Goal: Complete application form: Complete application form

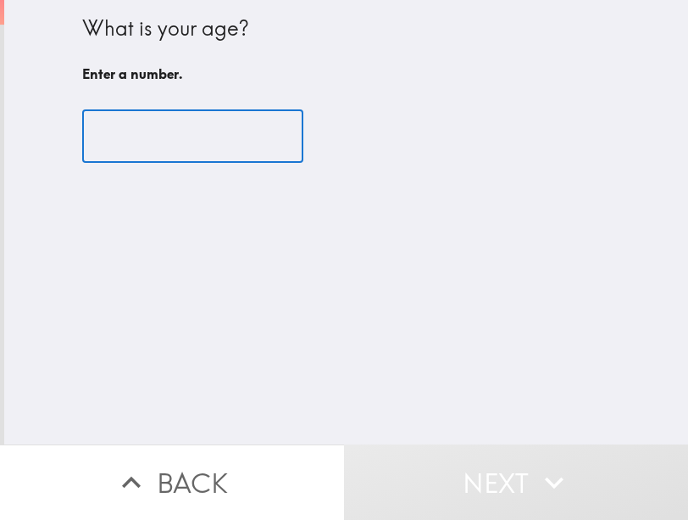
click at [164, 127] on input "number" at bounding box center [192, 136] width 221 height 53
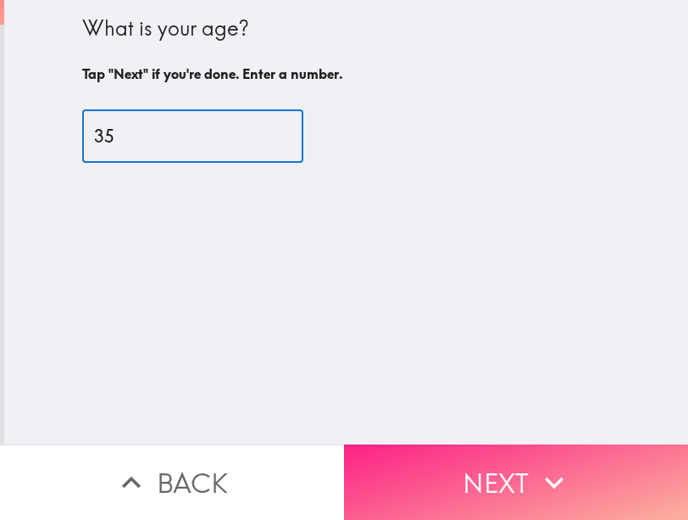
type input "35"
click at [483, 444] on button "Next" at bounding box center [516, 481] width 344 height 75
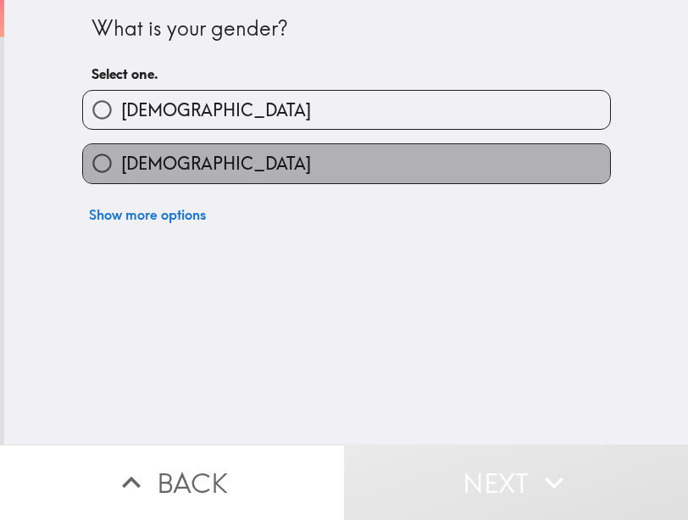
click at [311, 161] on label "[DEMOGRAPHIC_DATA]" at bounding box center [346, 163] width 527 height 38
click at [121, 161] on input "[DEMOGRAPHIC_DATA]" at bounding box center [102, 163] width 38 height 38
radio input "true"
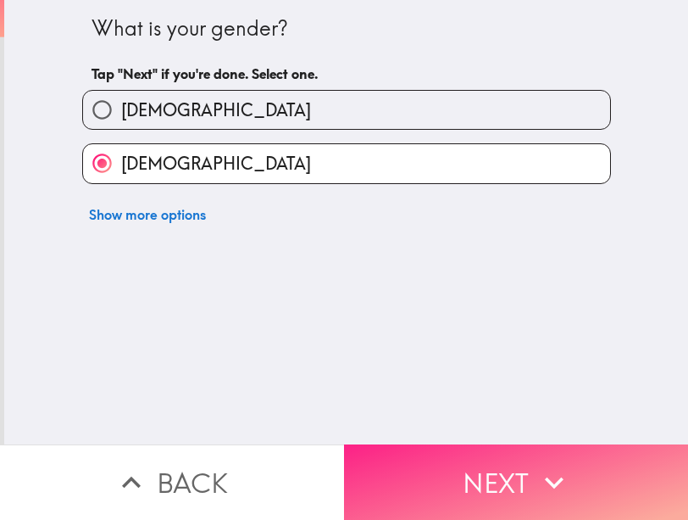
click at [402, 495] on button "Next" at bounding box center [516, 481] width 344 height 75
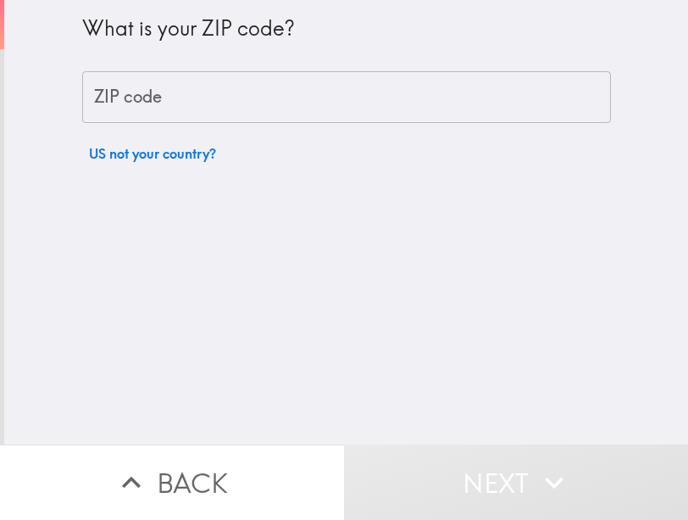
click at [308, 92] on input "ZIP code" at bounding box center [346, 97] width 529 height 53
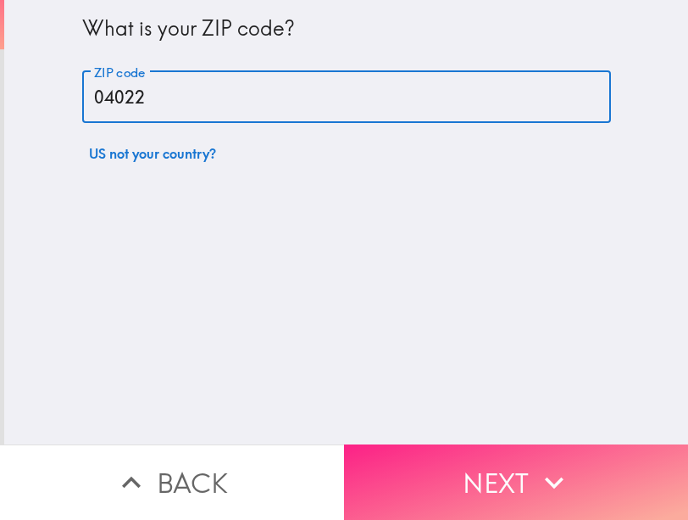
type input "04022"
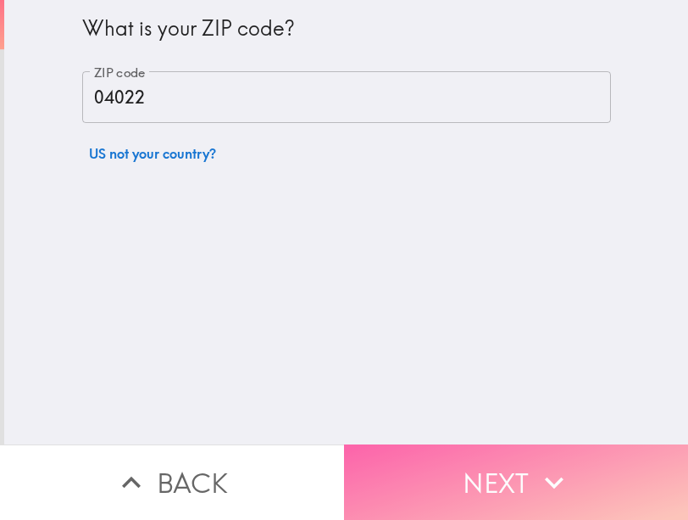
click at [474, 446] on button "Next" at bounding box center [516, 481] width 344 height 75
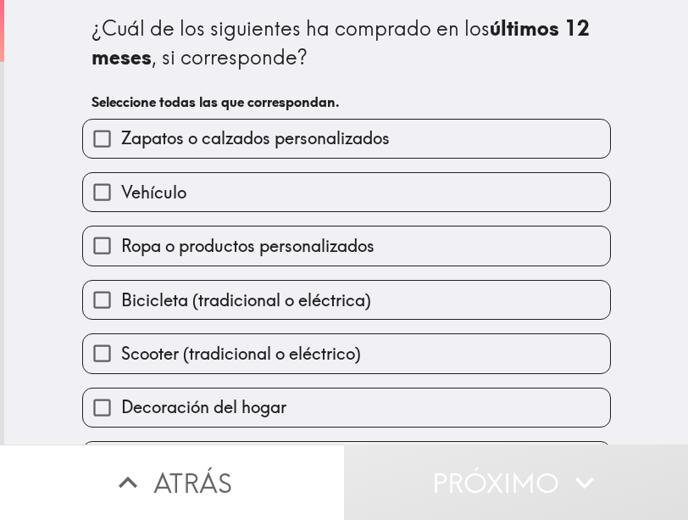
click at [571, 96] on h6 "Seleccione todas las que correspondan." at bounding box center [347, 101] width 510 height 19
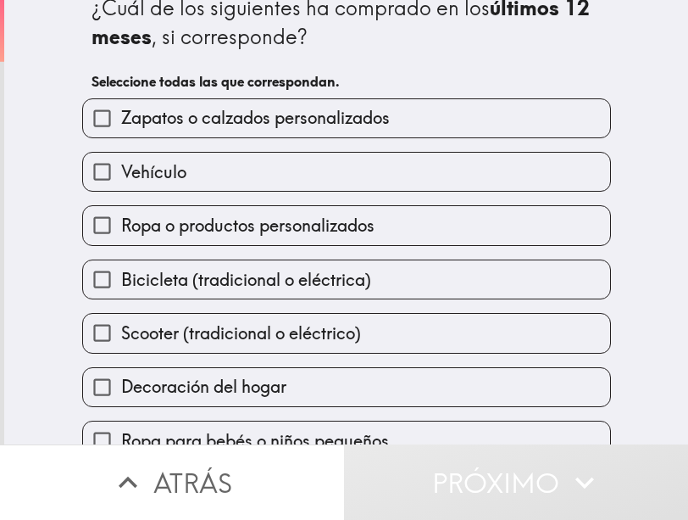
scroll to position [21, 0]
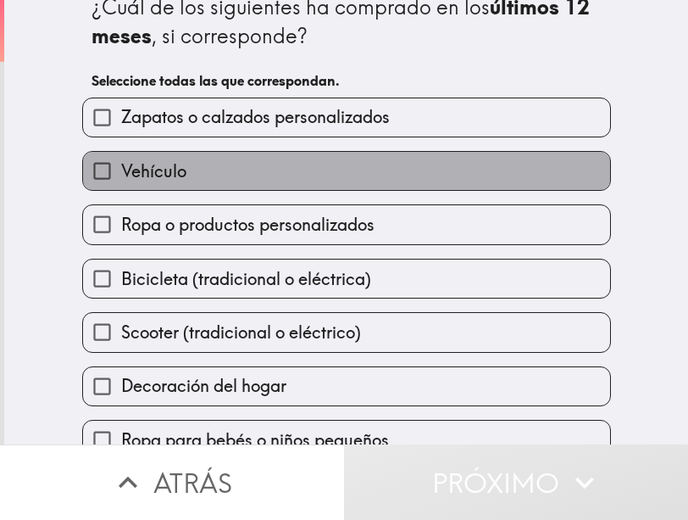
click at [494, 164] on label "Vehículo" at bounding box center [346, 171] width 527 height 38
click at [121, 164] on input "Vehículo" at bounding box center [102, 171] width 38 height 38
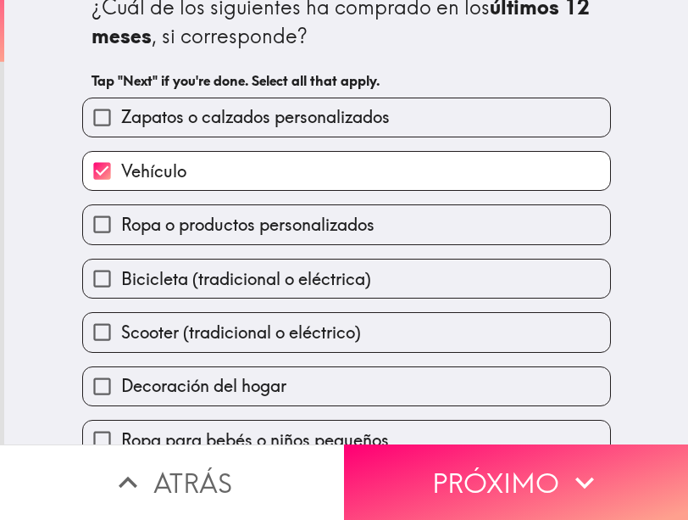
click at [494, 164] on label "Vehículo" at bounding box center [346, 171] width 527 height 38
click at [121, 164] on input "Vehículo" at bounding box center [102, 171] width 38 height 38
checkbox input "false"
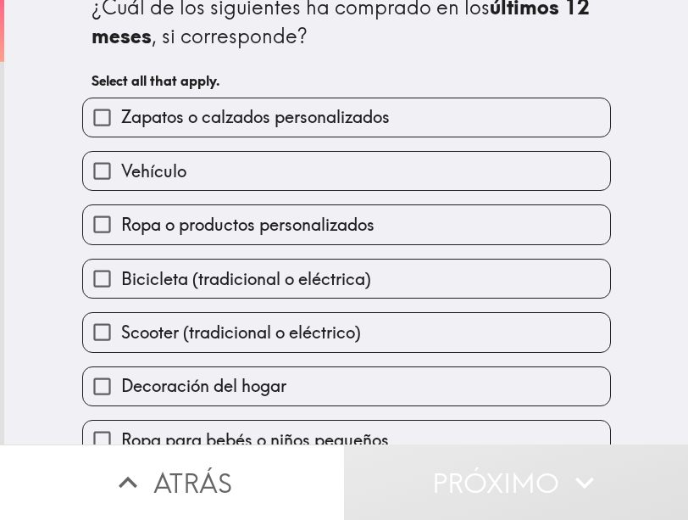
click at [485, 226] on label "Ropa o productos personalizados" at bounding box center [346, 224] width 527 height 38
click at [121, 226] on input "Ropa o productos personalizados" at bounding box center [102, 224] width 38 height 38
checkbox input "true"
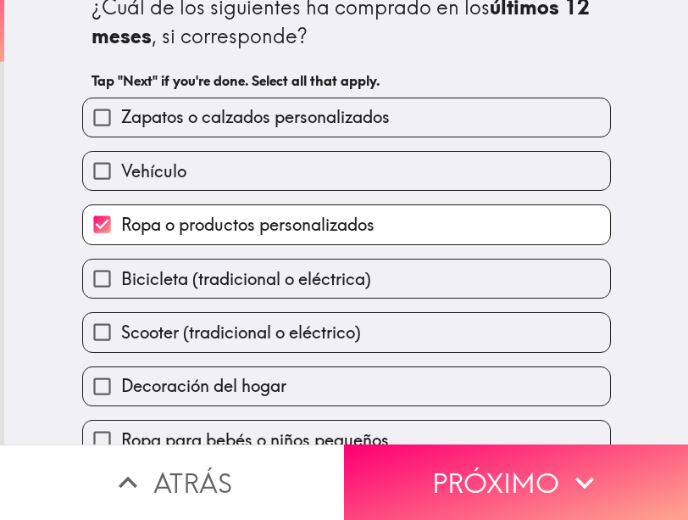
click at [482, 270] on label "Bicicleta (tradicional o eléctrica)" at bounding box center [346, 278] width 527 height 38
click at [121, 270] on input "Bicicleta (tradicional o eléctrica)" at bounding box center [102, 278] width 38 height 38
checkbox input "true"
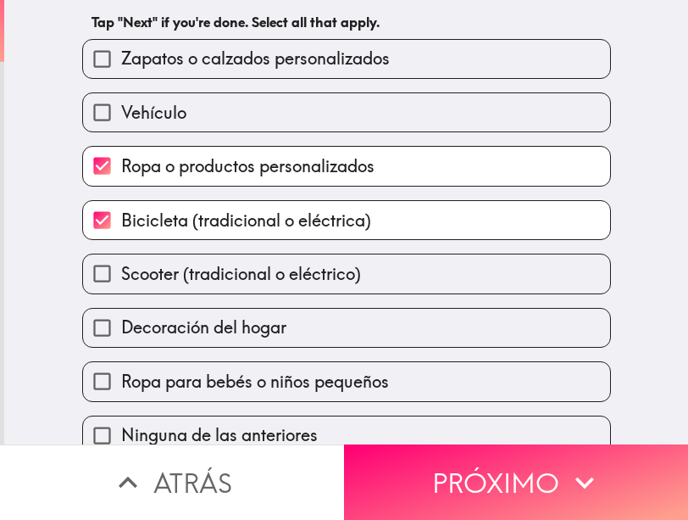
scroll to position [105, 0]
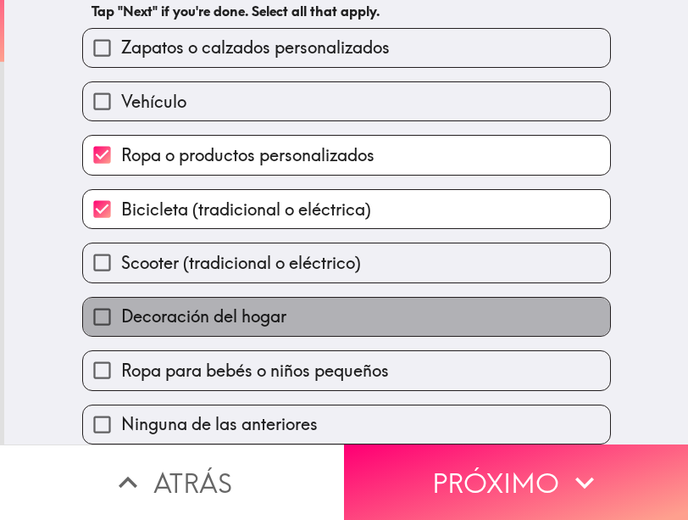
click at [521, 300] on label "Decoración del hogar" at bounding box center [346, 317] width 527 height 38
click at [121, 300] on input "Decoración del hogar" at bounding box center [102, 317] width 38 height 38
checkbox input "true"
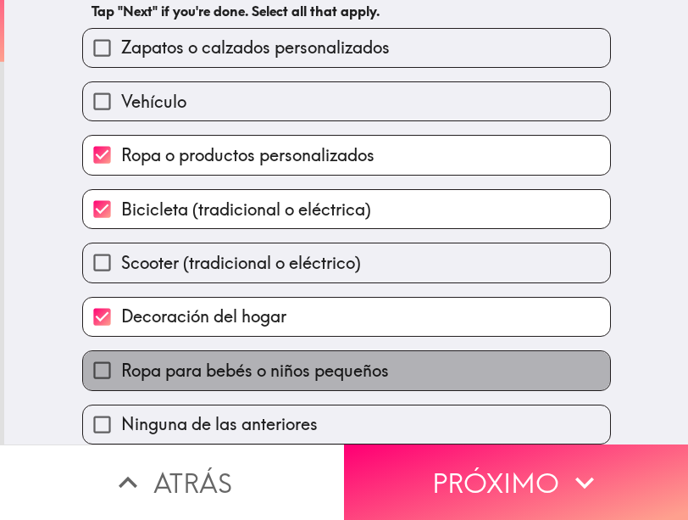
click at [510, 355] on label "Ropa para bebés o niños pequeños" at bounding box center [346, 370] width 527 height 38
click at [121, 355] on input "Ropa para bebés o niños pequeños" at bounding box center [102, 370] width 38 height 38
checkbox input "true"
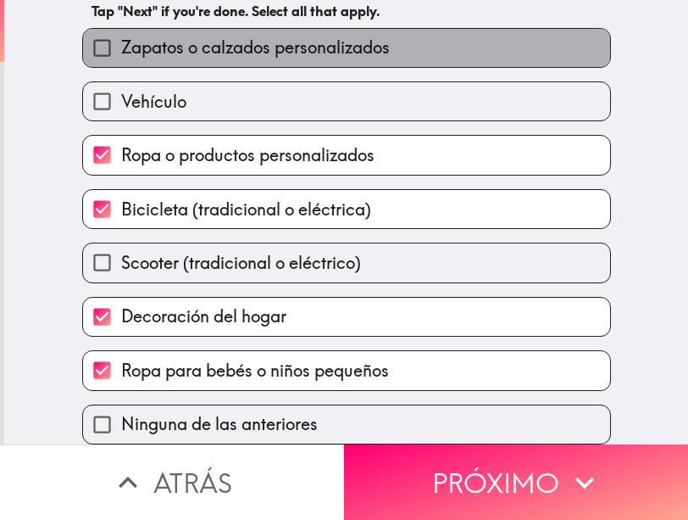
click at [519, 36] on label "Zapatos o calzados personalizados" at bounding box center [346, 48] width 527 height 38
click at [121, 36] on input "Zapatos o calzados personalizados" at bounding box center [102, 48] width 38 height 38
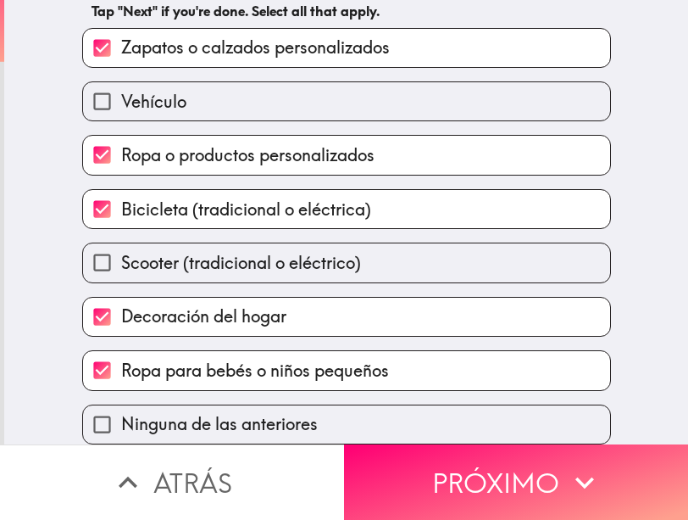
click at [519, 36] on label "Zapatos o calzados personalizados" at bounding box center [346, 48] width 527 height 38
click at [121, 36] on input "Zapatos o calzados personalizados" at bounding box center [102, 48] width 38 height 38
checkbox input "false"
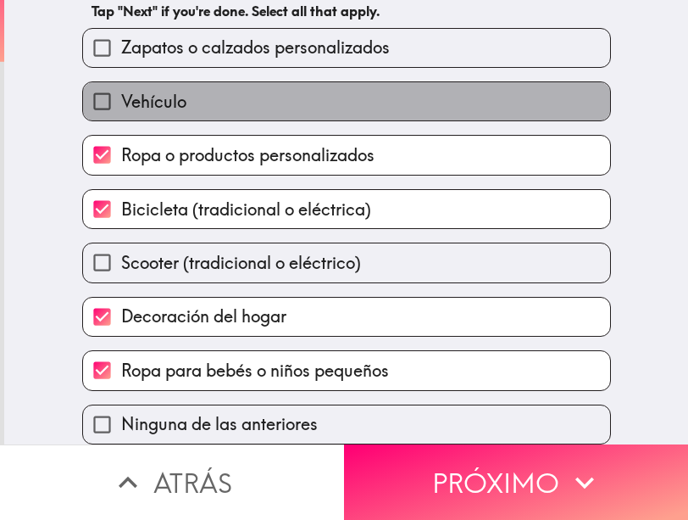
click at [511, 82] on label "Vehículo" at bounding box center [346, 101] width 527 height 38
click at [121, 82] on input "Vehículo" at bounding box center [102, 101] width 38 height 38
checkbox input "true"
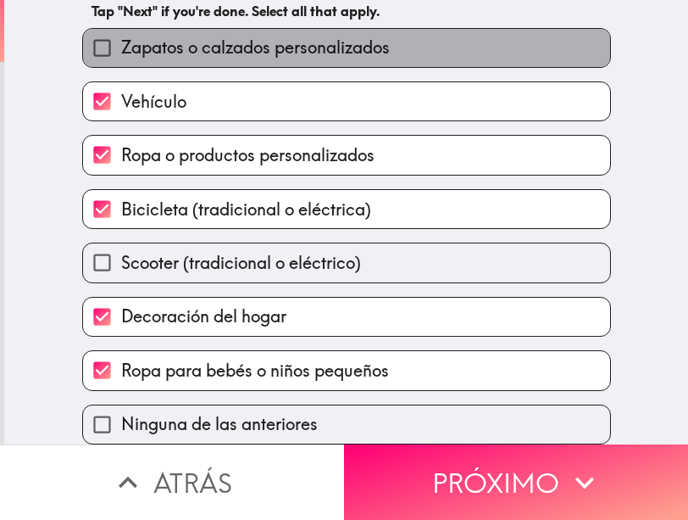
click at [511, 47] on label "Zapatos o calzados personalizados" at bounding box center [346, 48] width 527 height 38
click at [121, 47] on input "Zapatos o calzados personalizados" at bounding box center [102, 48] width 38 height 38
checkbox input "true"
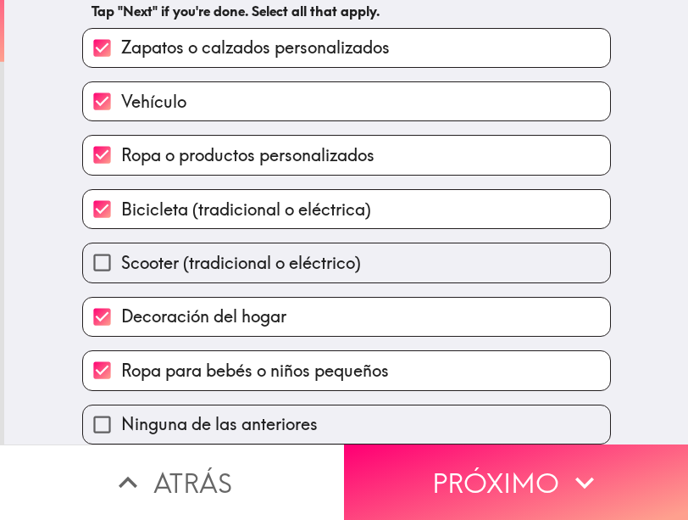
click at [494, 95] on label "Vehículo" at bounding box center [346, 101] width 527 height 38
click at [121, 95] on input "Vehículo" at bounding box center [102, 101] width 38 height 38
checkbox input "false"
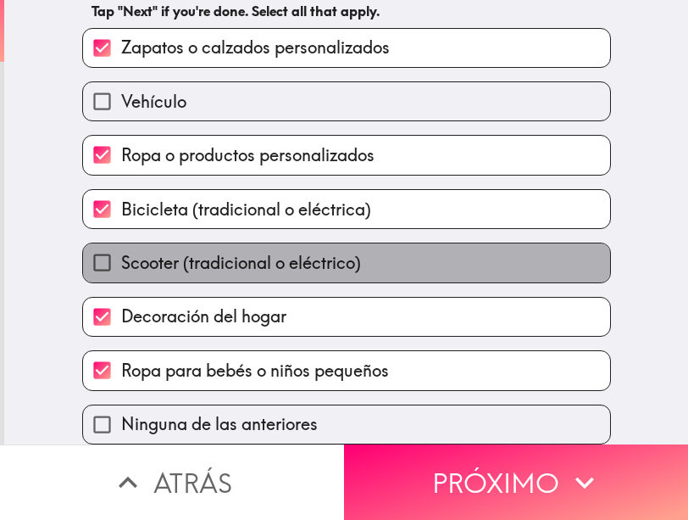
click at [460, 252] on label "Scooter (tradicional o eléctrico)" at bounding box center [346, 262] width 527 height 38
click at [121, 252] on input "Scooter (tradicional o eléctrico)" at bounding box center [102, 262] width 38 height 38
checkbox input "true"
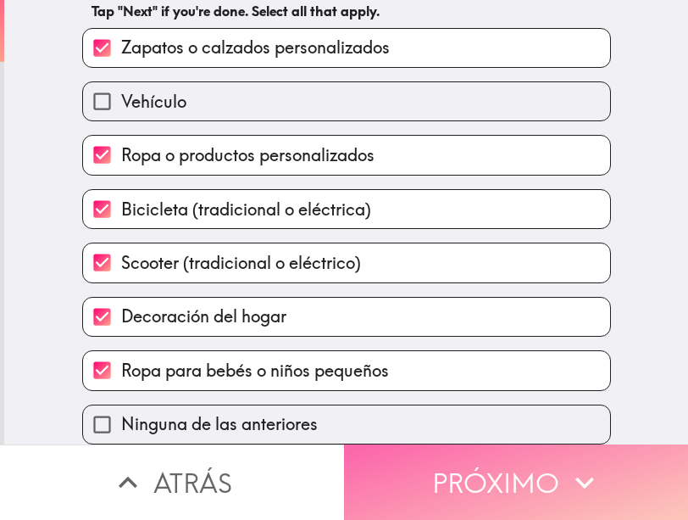
click at [487, 482] on button "Próximo" at bounding box center [516, 481] width 344 height 75
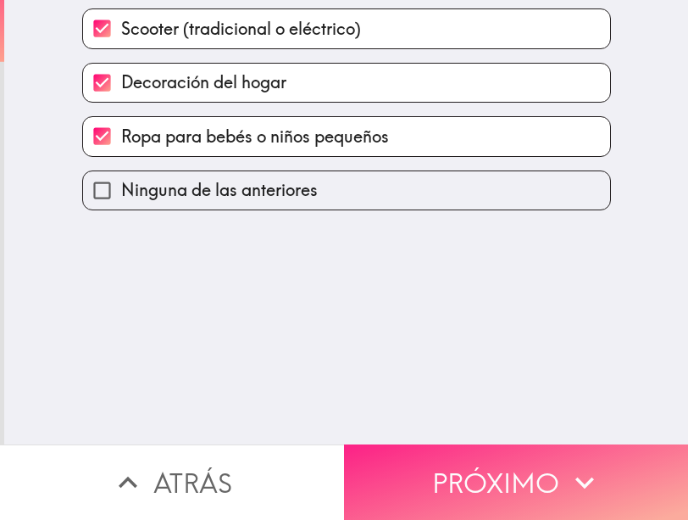
scroll to position [0, 0]
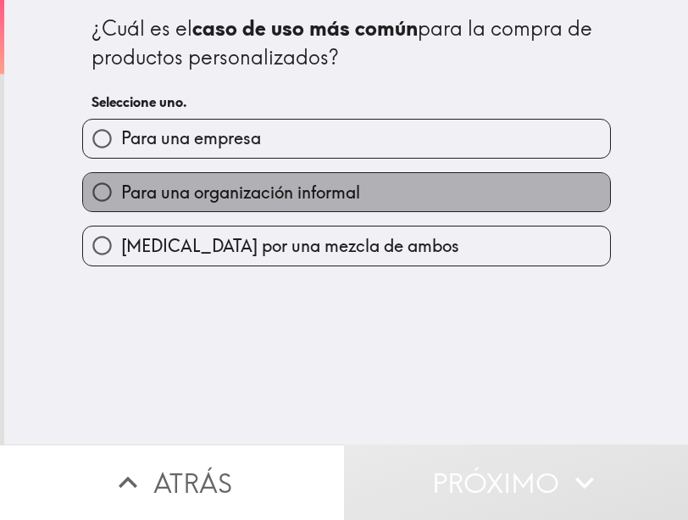
click at [433, 208] on label "Para una organización informal" at bounding box center [346, 192] width 527 height 38
click at [121, 208] on input "Para una organización informal" at bounding box center [102, 192] width 38 height 38
radio input "true"
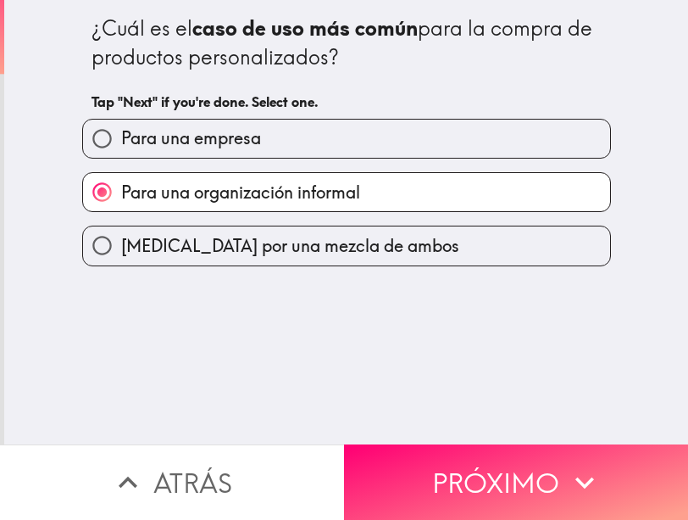
click at [423, 270] on div "¿Cuál es el caso de uso más común para la compra de productos personalizados? T…" at bounding box center [346, 222] width 684 height 444
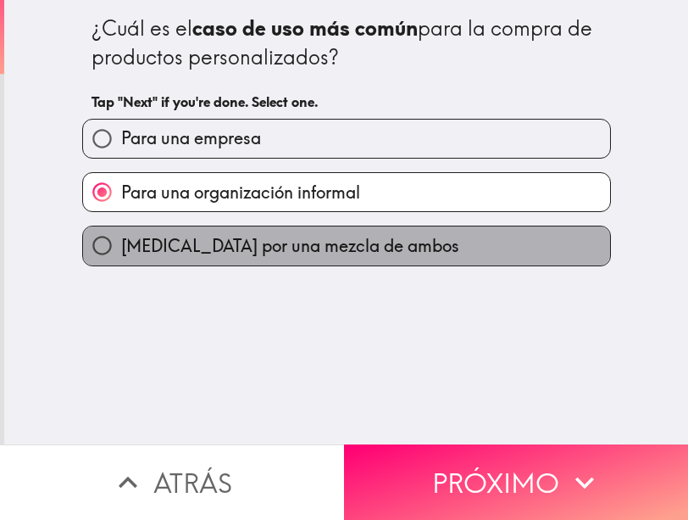
click at [427, 246] on label "[MEDICAL_DATA] por una mezcla de ambos" at bounding box center [346, 245] width 527 height 38
click at [121, 246] on input "[MEDICAL_DATA] por una mezcla de ambos" at bounding box center [102, 245] width 38 height 38
radio input "true"
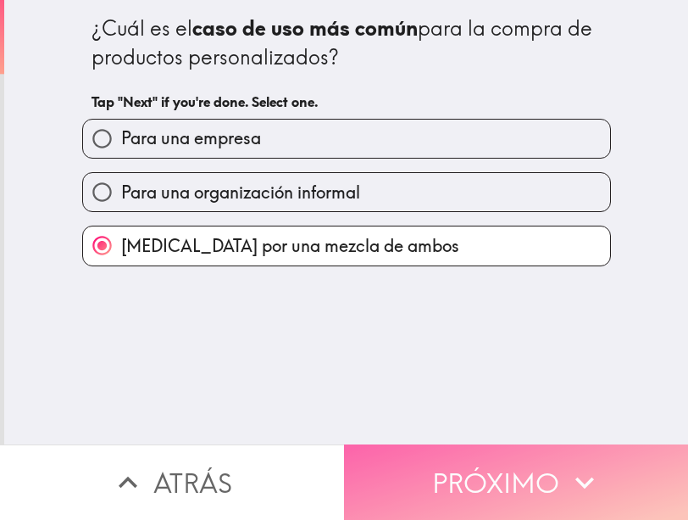
click at [441, 482] on button "Próximo" at bounding box center [516, 481] width 344 height 75
